Goal: Transaction & Acquisition: Subscribe to service/newsletter

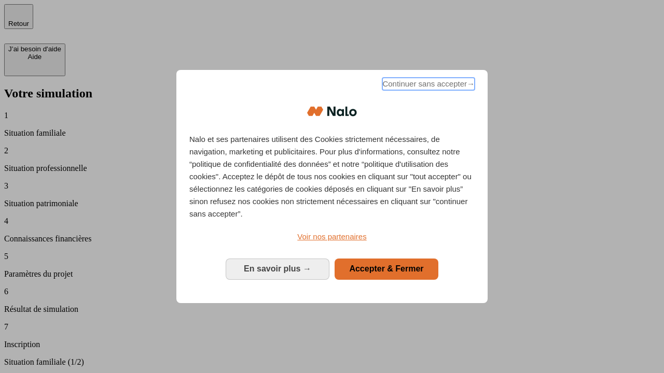
click at [427, 86] on span "Continuer sans accepter →" at bounding box center [428, 84] width 92 height 12
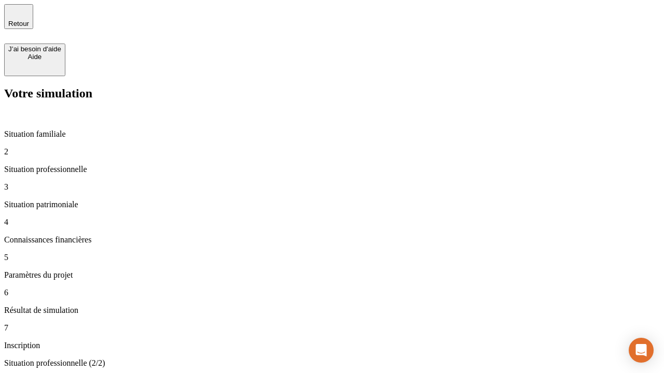
type input "30 000"
type input "1 000"
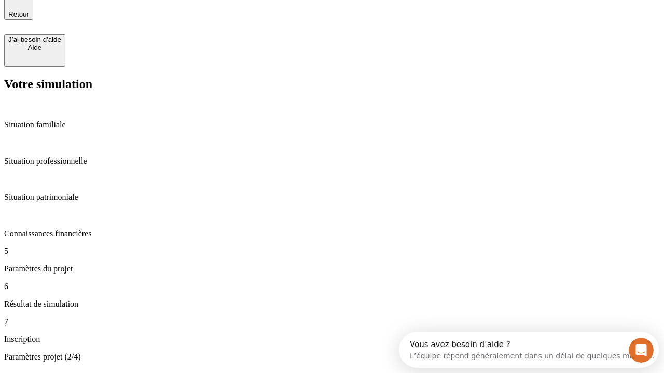
scroll to position [20, 0]
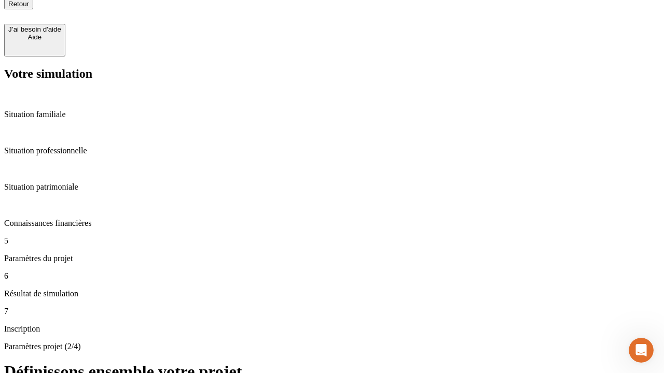
type input "65"
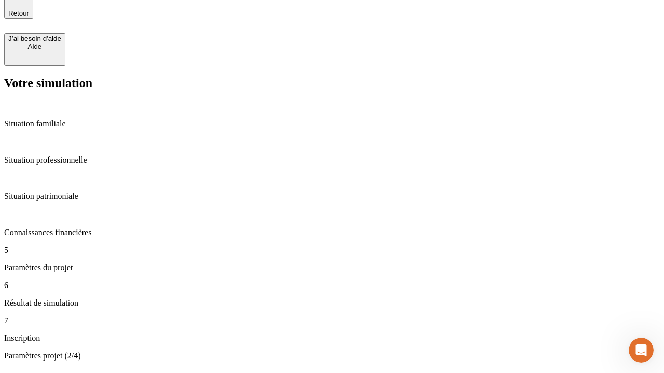
type input "5 000"
type input "640"
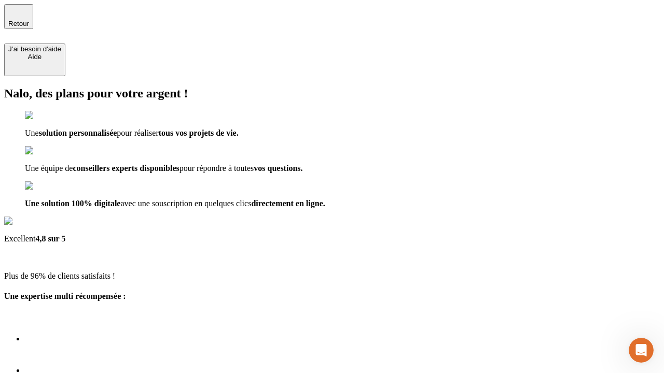
type input "[EMAIL_ADDRESS][DOMAIN_NAME]"
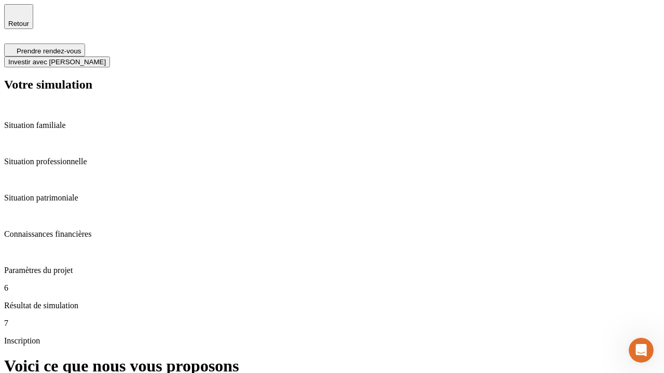
click at [106, 58] on span "Investir avec [PERSON_NAME]" at bounding box center [56, 62] width 97 height 8
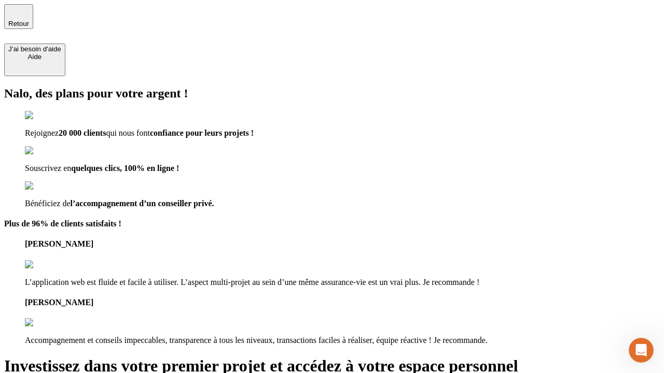
type input "[EMAIL_ADDRESS][DOMAIN_NAME]"
